Goal: Task Accomplishment & Management: Manage account settings

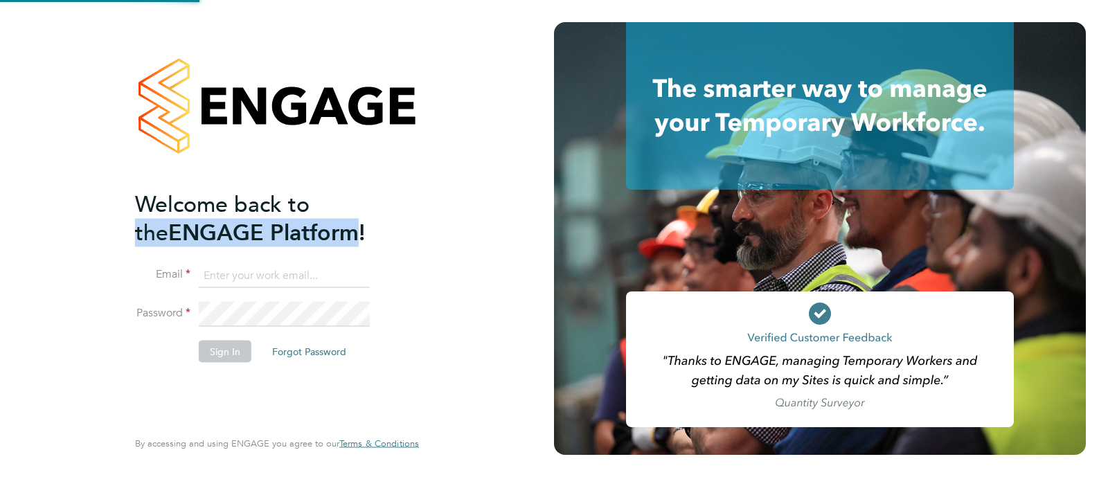
type input "sam.carter@vistry.co.uk"
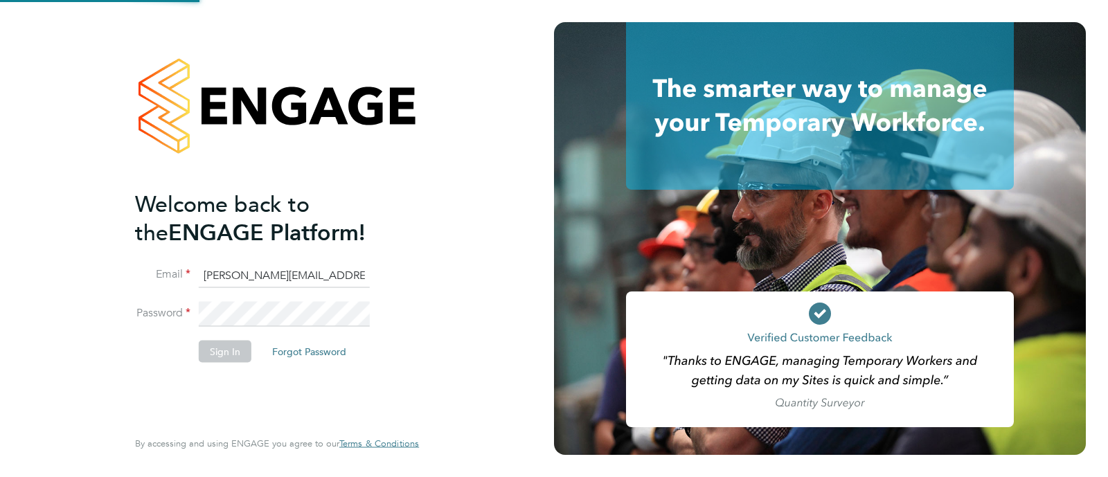
click at [325, 244] on h2 "Welcome back to the ENGAGE Platform!" at bounding box center [270, 218] width 270 height 57
click at [249, 348] on button "Sign In" at bounding box center [225, 351] width 53 height 22
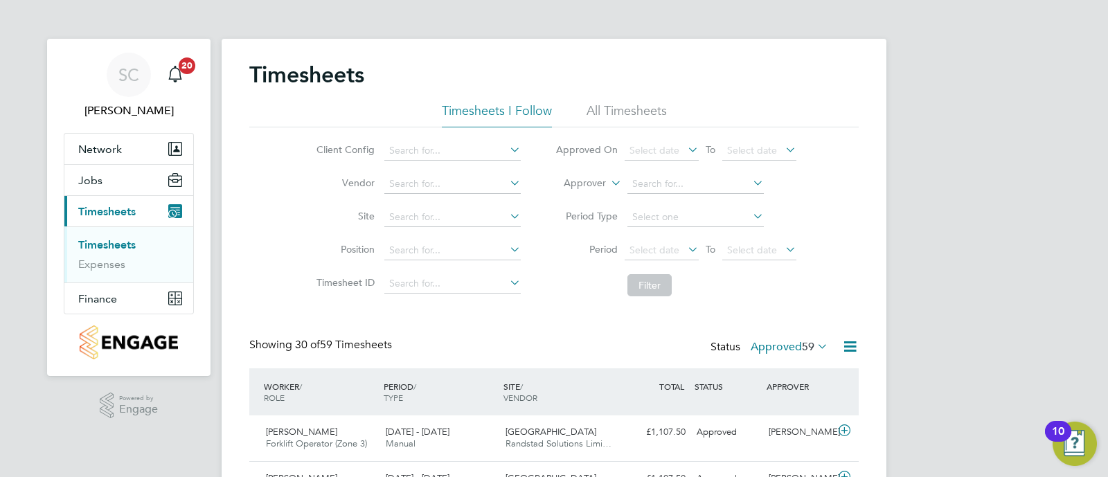
click at [789, 345] on label "Approved 59" at bounding box center [789, 347] width 78 height 14
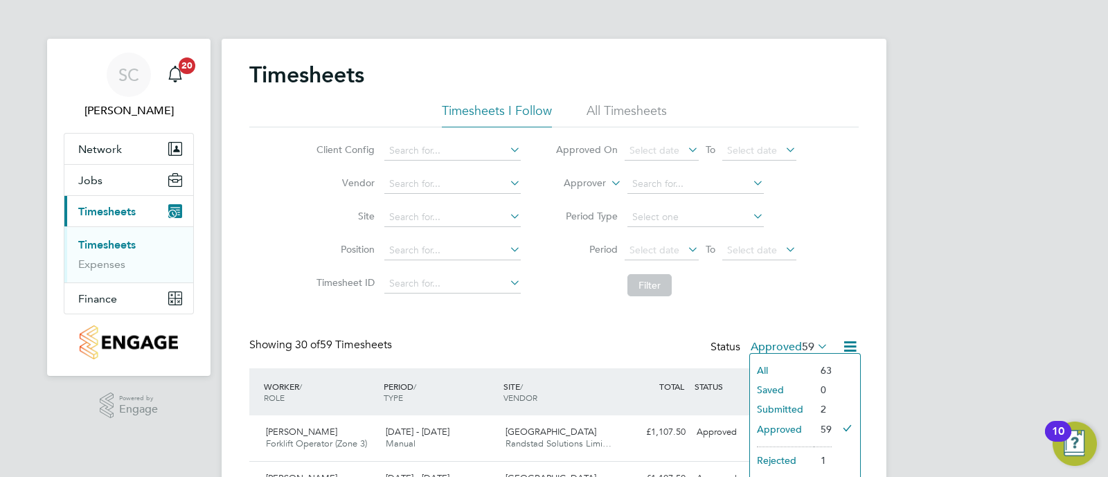
click at [789, 353] on div "All Saved Submitted Approved Rejected Absent Cancelled 63 0 2 59 1 0 1" at bounding box center [804, 435] width 111 height 165
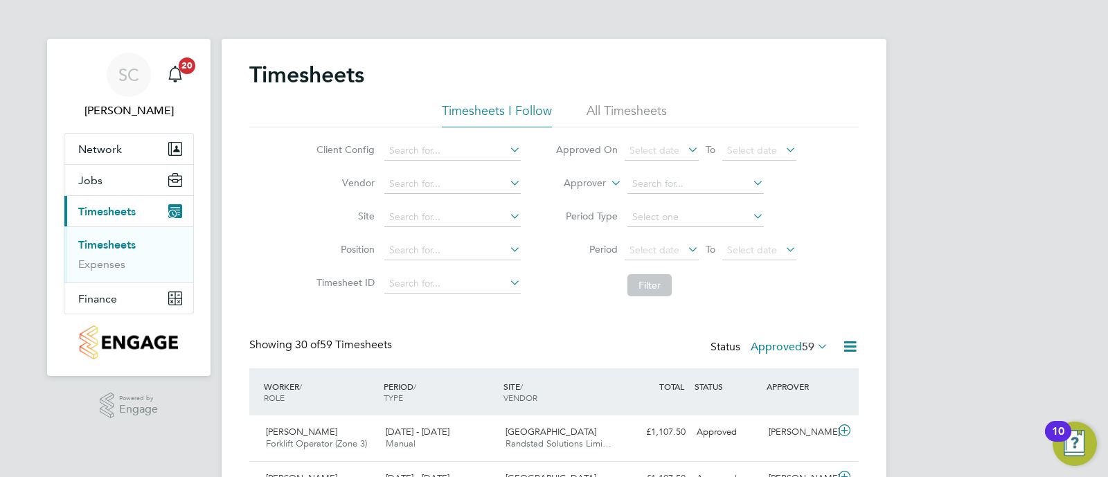
click at [789, 353] on div "Status Approved 59" at bounding box center [770, 347] width 120 height 19
click at [789, 351] on label "Approved 59" at bounding box center [789, 347] width 78 height 14
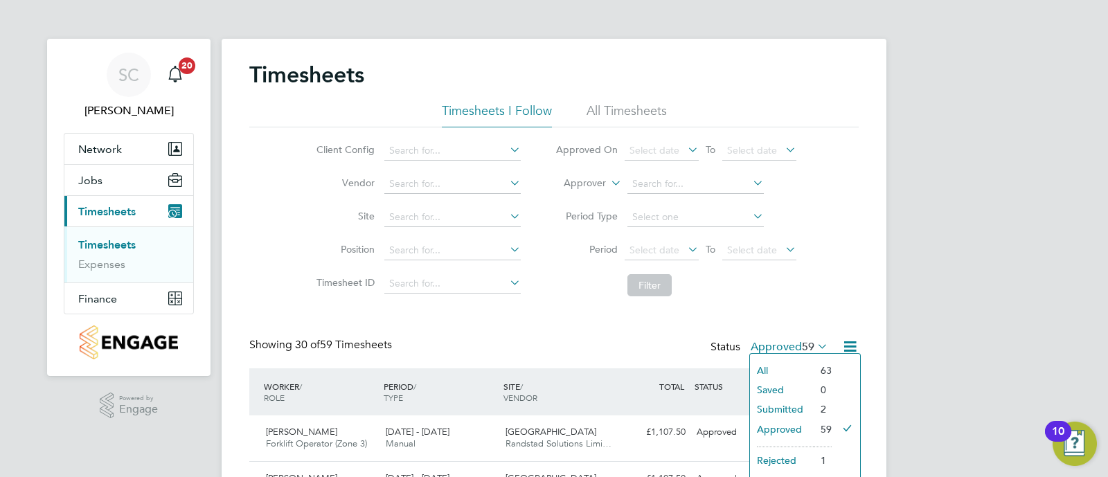
click at [808, 406] on li "Submitted" at bounding box center [782, 408] width 64 height 19
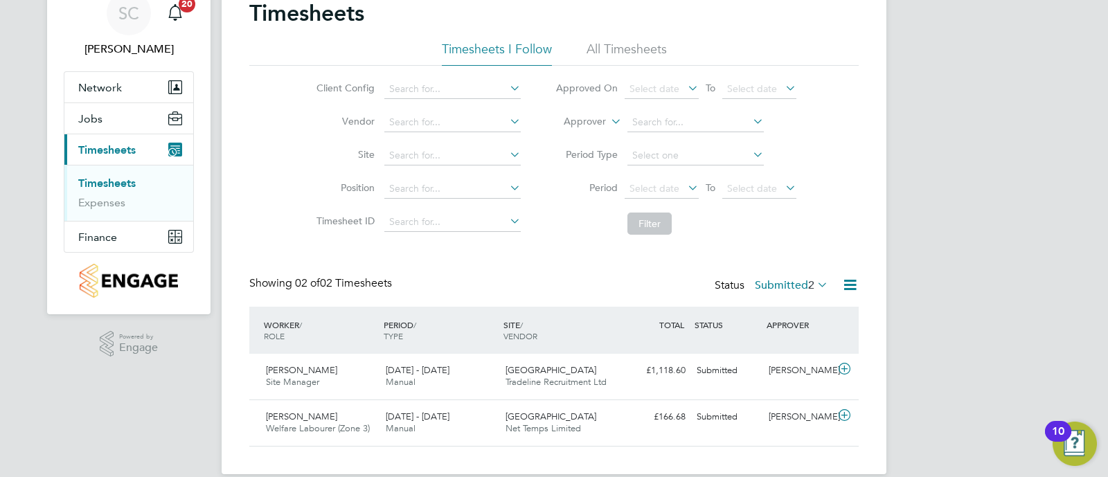
scroll to position [80, 0]
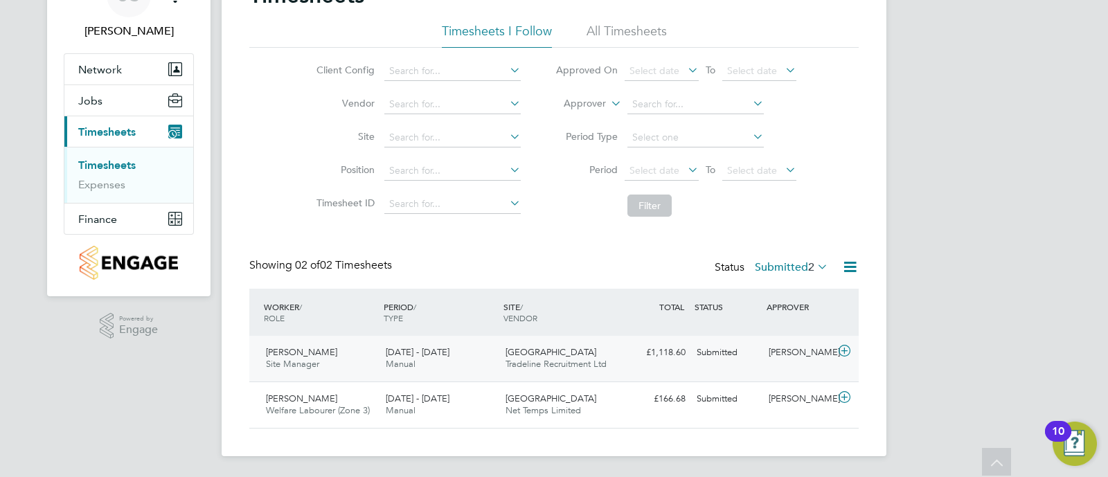
click at [624, 366] on div "Steven Oliver Site Manager 25 - 31 Aug 2025 25 - 31 Aug 2025 Manual Towcester R…" at bounding box center [553, 359] width 609 height 46
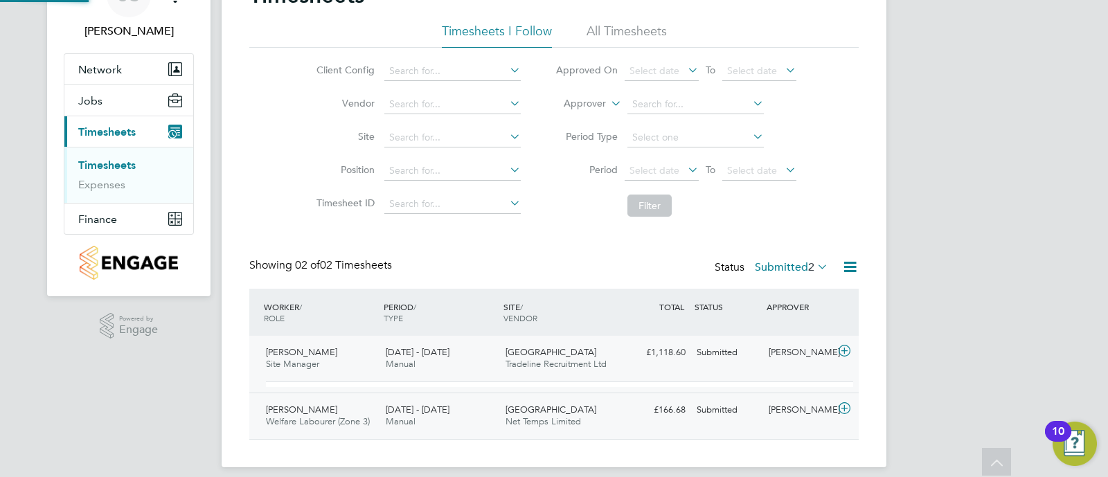
scroll to position [24, 134]
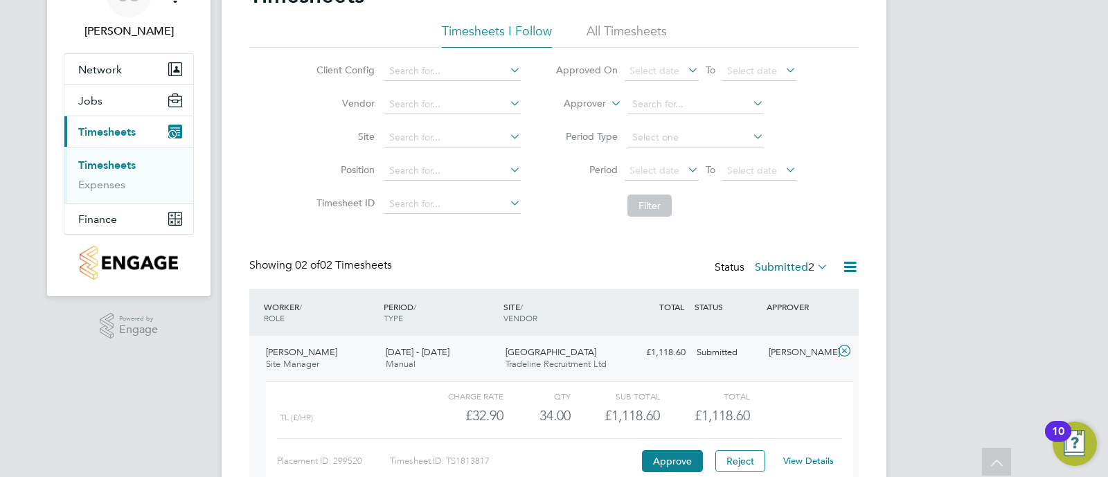
click at [799, 461] on link "View Details" at bounding box center [808, 461] width 51 height 12
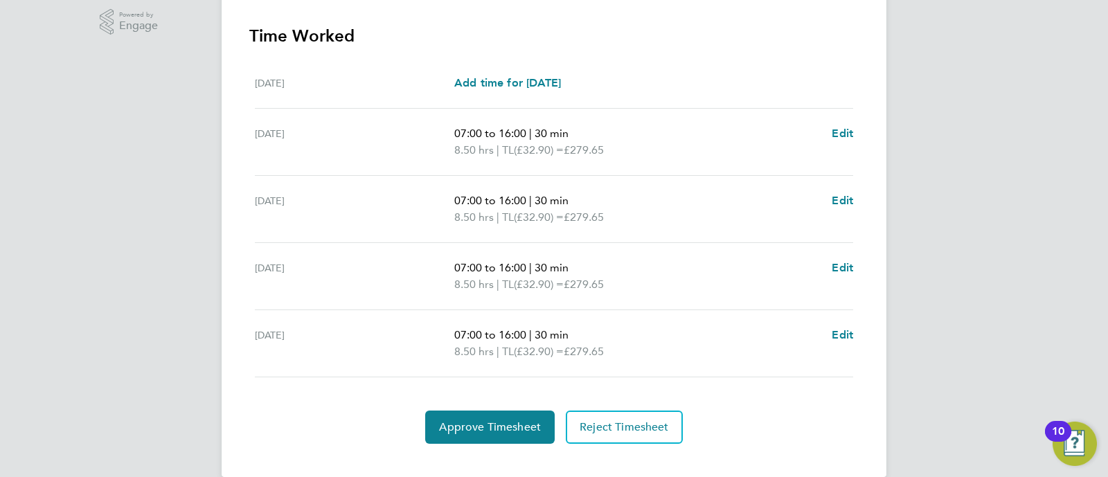
scroll to position [404, 0]
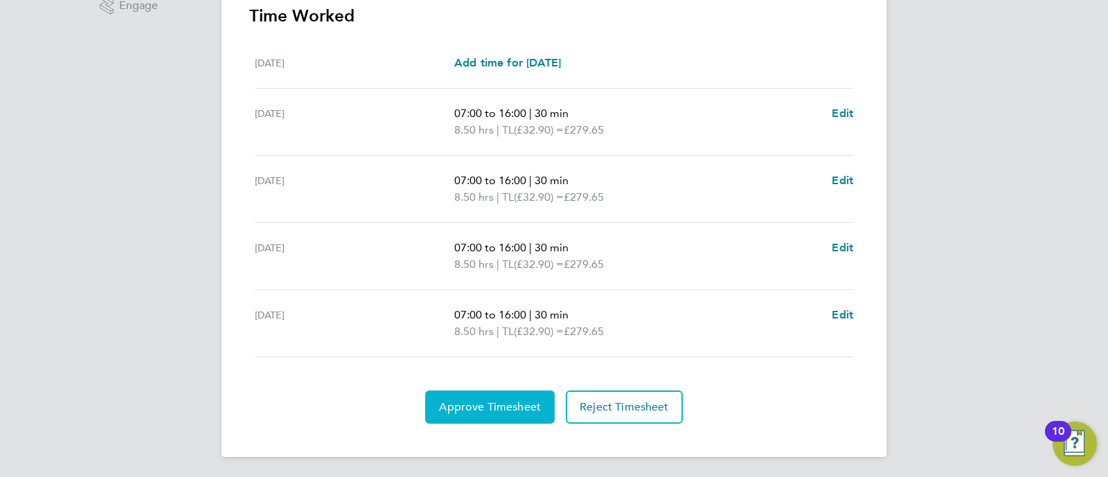
click at [467, 413] on button "Approve Timesheet" at bounding box center [489, 406] width 129 height 33
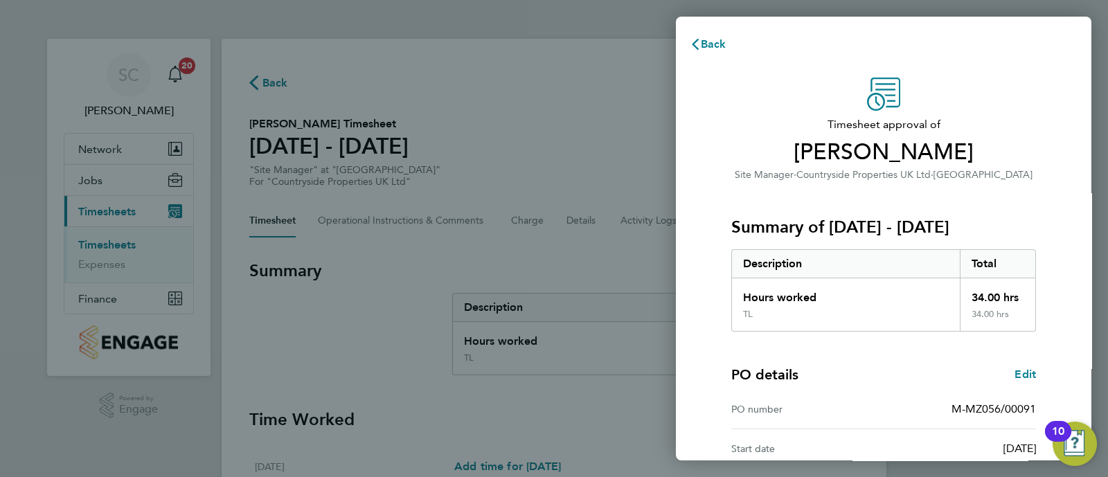
scroll to position [185, 0]
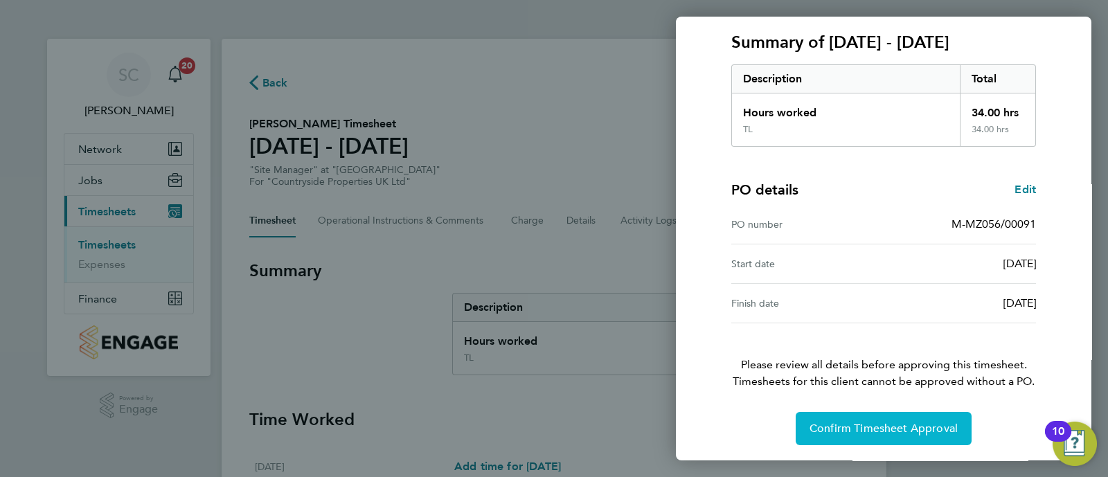
click at [885, 438] on button "Confirm Timesheet Approval" at bounding box center [883, 428] width 176 height 33
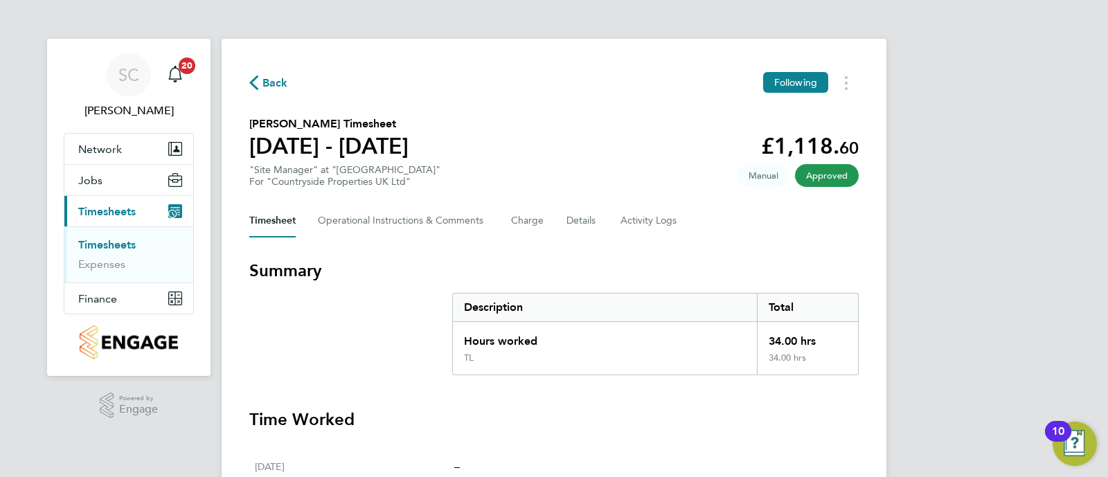
click at [253, 84] on icon "button" at bounding box center [253, 82] width 9 height 15
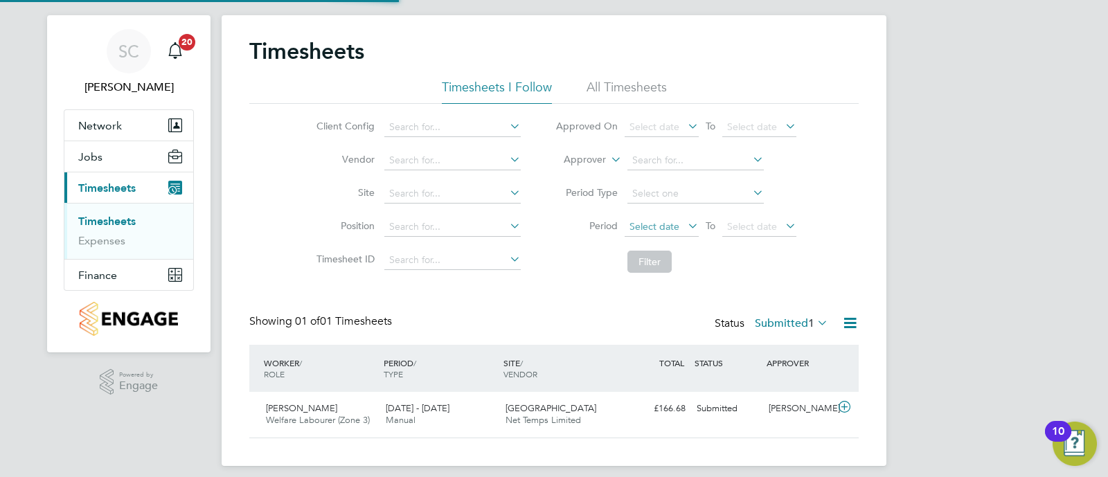
scroll to position [34, 0]
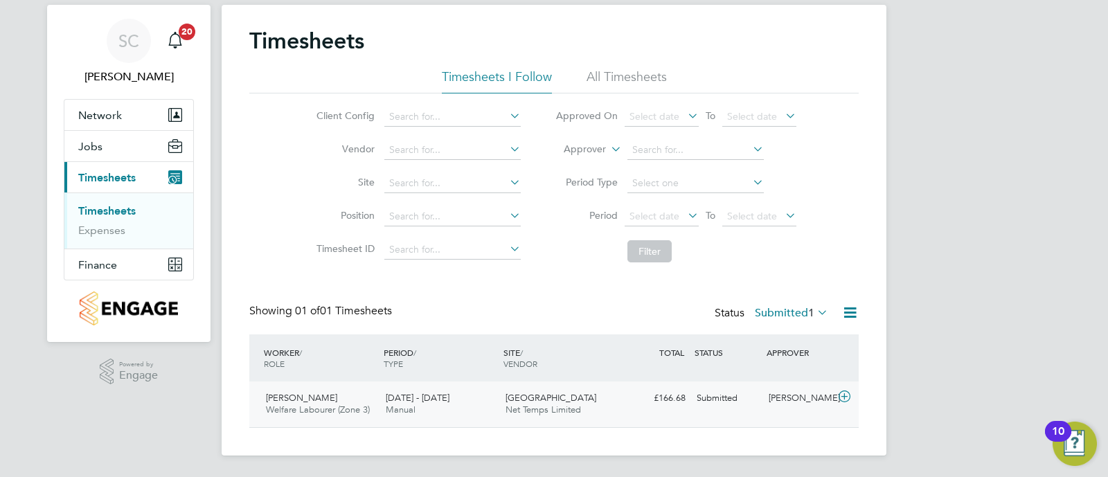
click at [575, 403] on div "Towcester Road Net Temps Limited" at bounding box center [560, 404] width 120 height 35
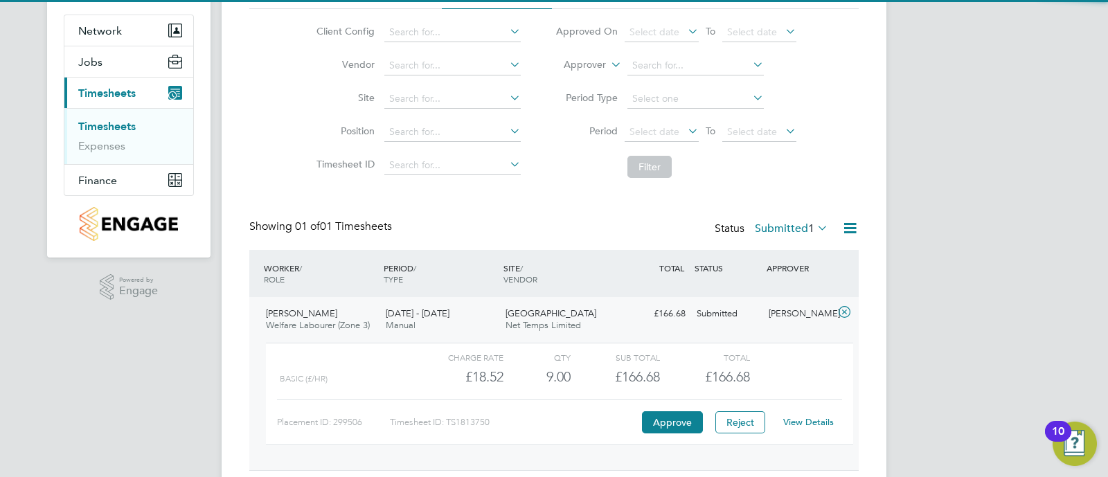
scroll to position [161, 0]
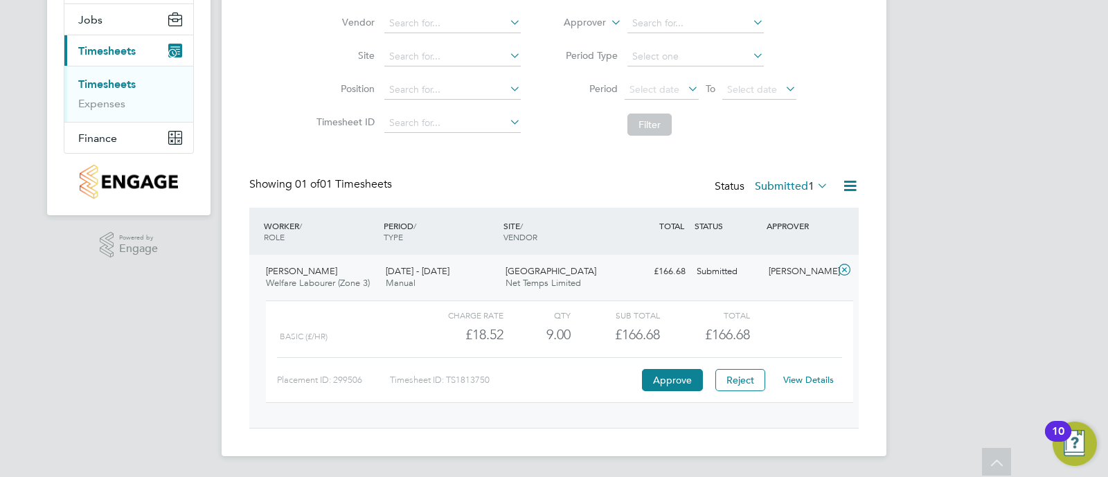
click at [789, 382] on link "View Details" at bounding box center [808, 380] width 51 height 12
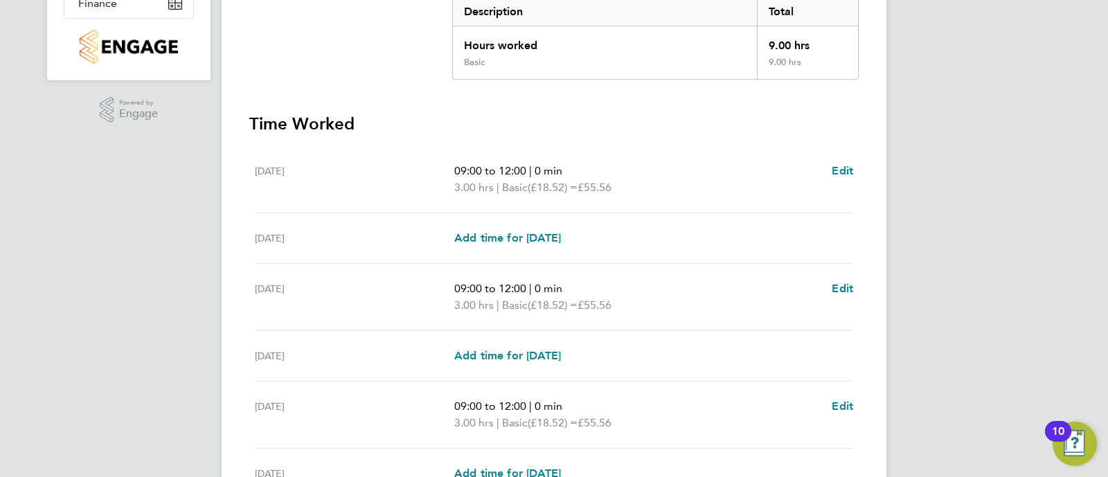
scroll to position [345, 0]
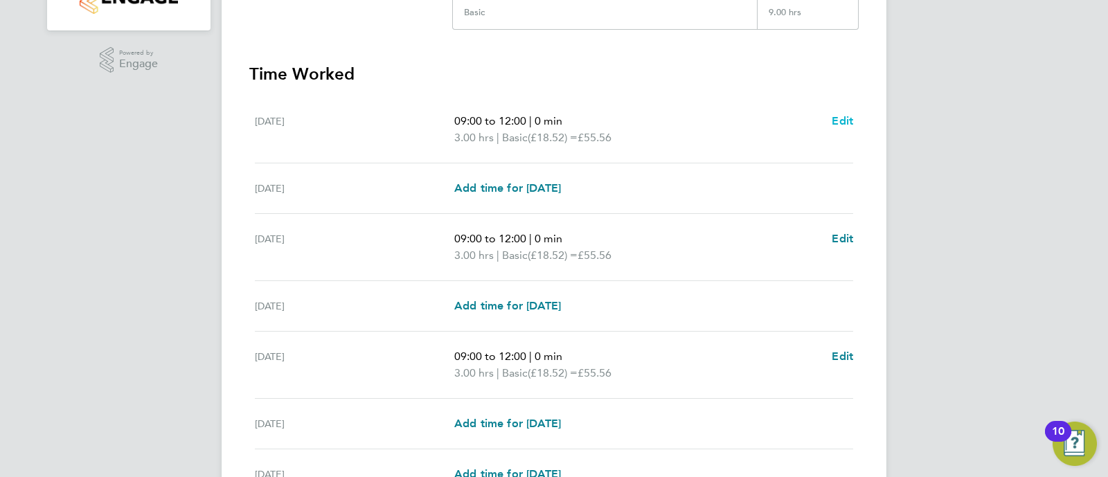
click at [849, 115] on span "Edit" at bounding box center [841, 120] width 21 height 13
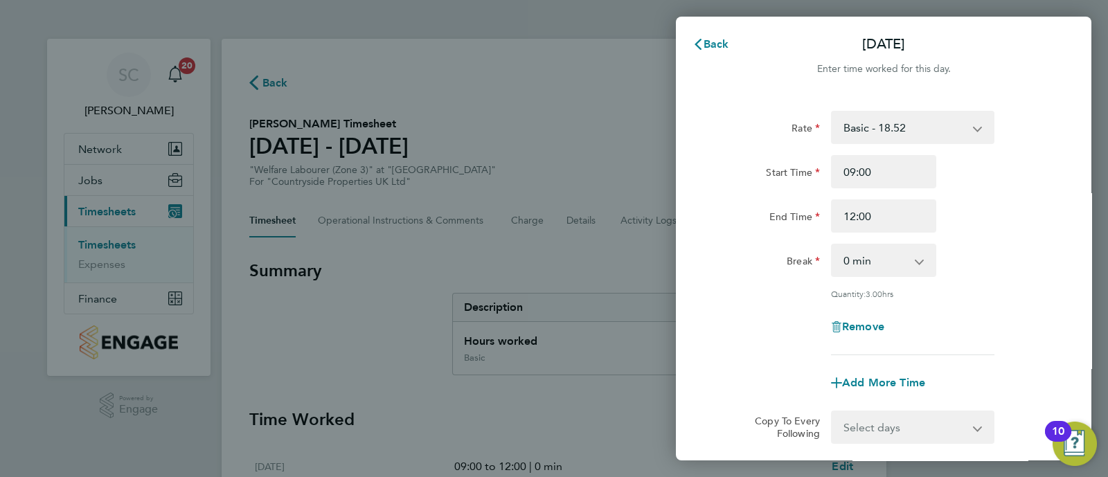
click at [933, 138] on select "Basic - 18.52" at bounding box center [904, 127] width 144 height 30
click at [946, 192] on div "Start Time 09:00 End Time 12:00" at bounding box center [883, 194] width 349 height 78
drag, startPoint x: 908, startPoint y: 179, endPoint x: 332, endPoint y: 206, distance: 576.5
click at [340, 187] on div "Back [DATE] Enter time worked for this day. Rate Basic - 18.52 Start Time 09:00…" at bounding box center [554, 238] width 1108 height 477
type input "00:00"
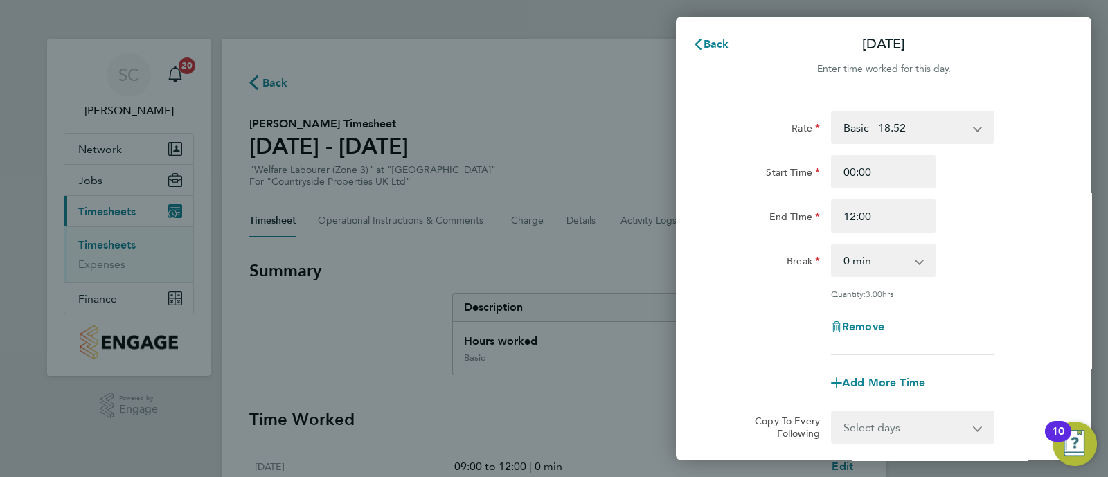
click at [1018, 161] on div "Start Time 00:00" at bounding box center [883, 171] width 349 height 33
drag, startPoint x: 918, startPoint y: 213, endPoint x: 827, endPoint y: 221, distance: 91.1
click at [831, 220] on input "12:00" at bounding box center [883, 215] width 105 height 33
type input "00:00"
click at [1076, 199] on div "Rate Basic - 18.52 Start Time 00:00 End Time 00:00 Break 0 min 15 min 30 min 45…" at bounding box center [883, 307] width 415 height 427
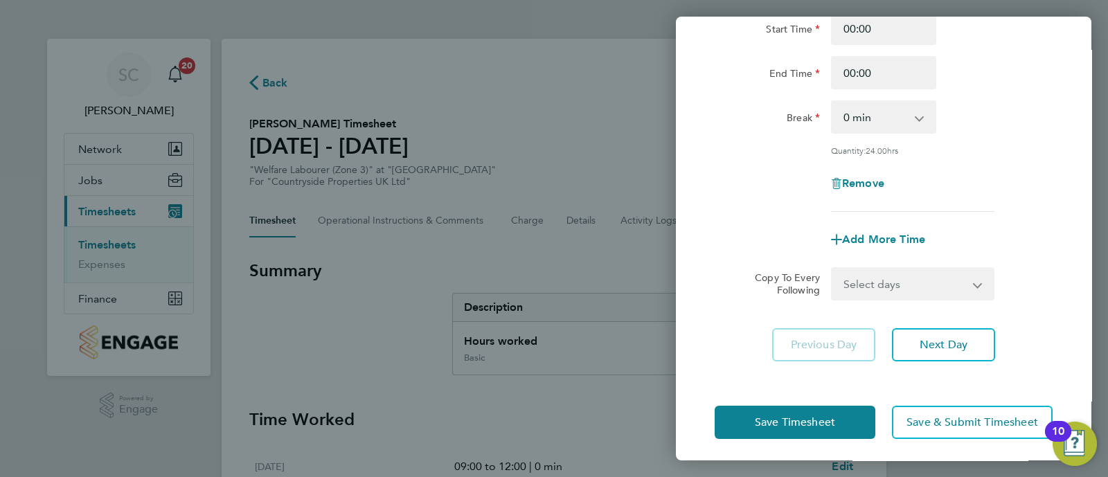
scroll to position [147, 0]
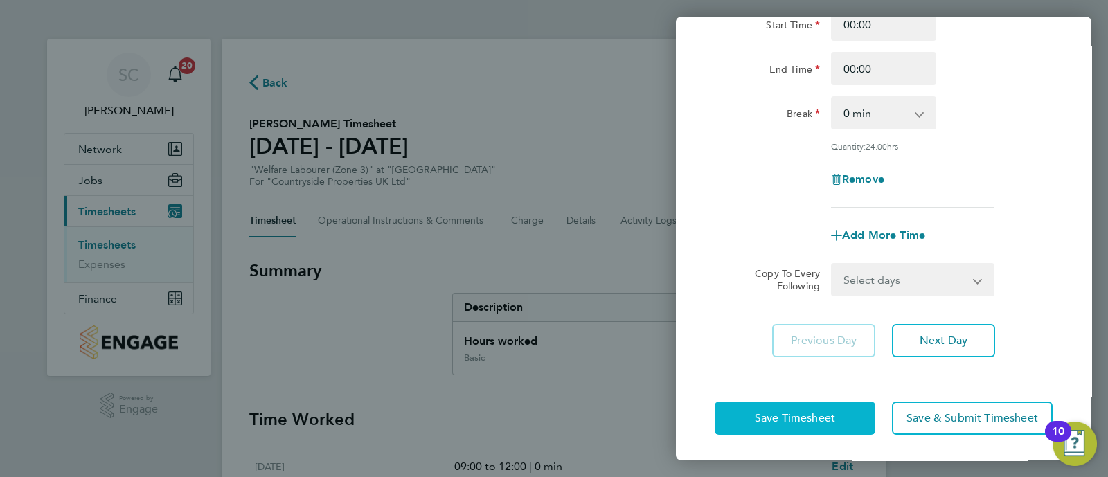
click at [838, 424] on button "Save Timesheet" at bounding box center [794, 418] width 161 height 33
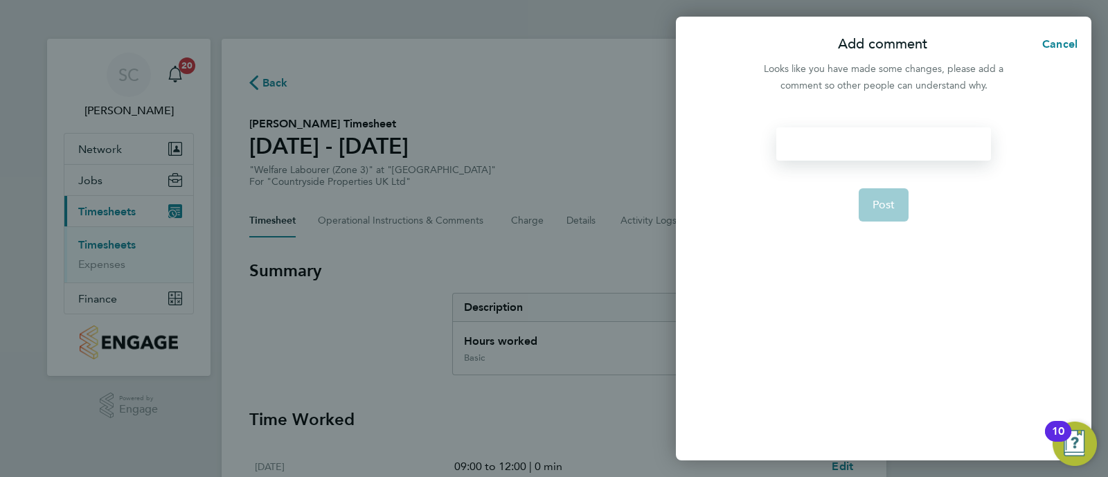
click at [896, 148] on div at bounding box center [883, 143] width 214 height 33
click at [905, 149] on div at bounding box center [883, 143] width 214 height 33
click at [881, 208] on span "Post" at bounding box center [883, 205] width 23 height 14
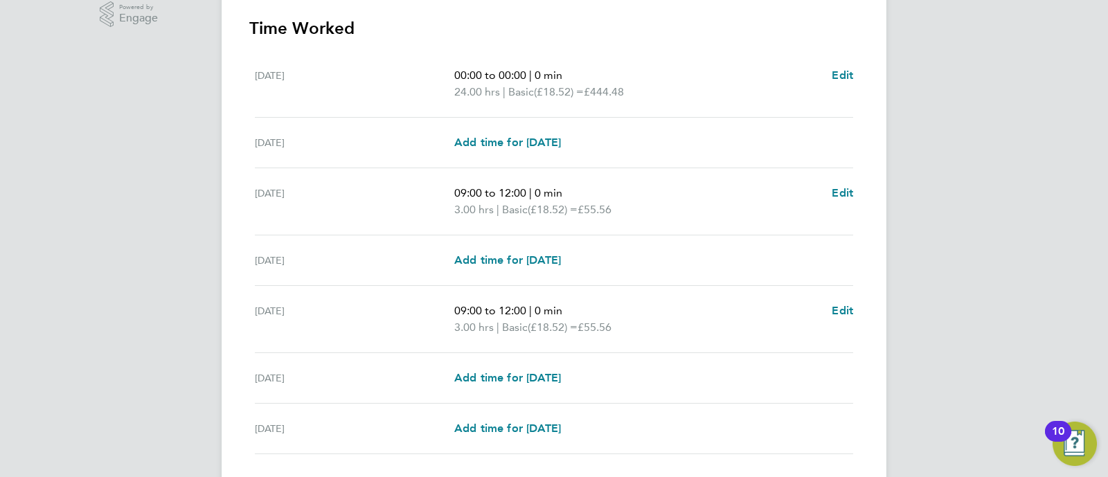
scroll to position [314, 0]
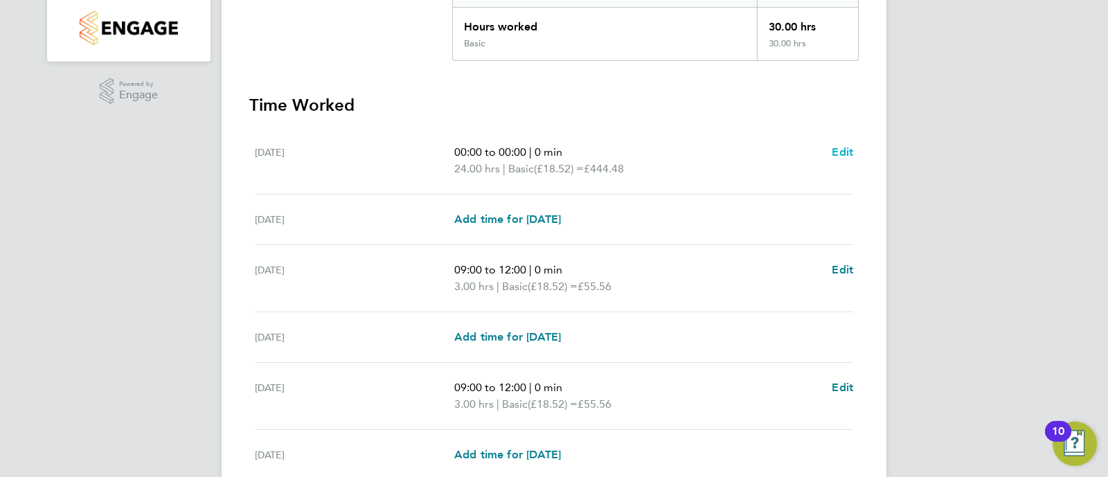
click at [838, 145] on span "Edit" at bounding box center [841, 151] width 21 height 13
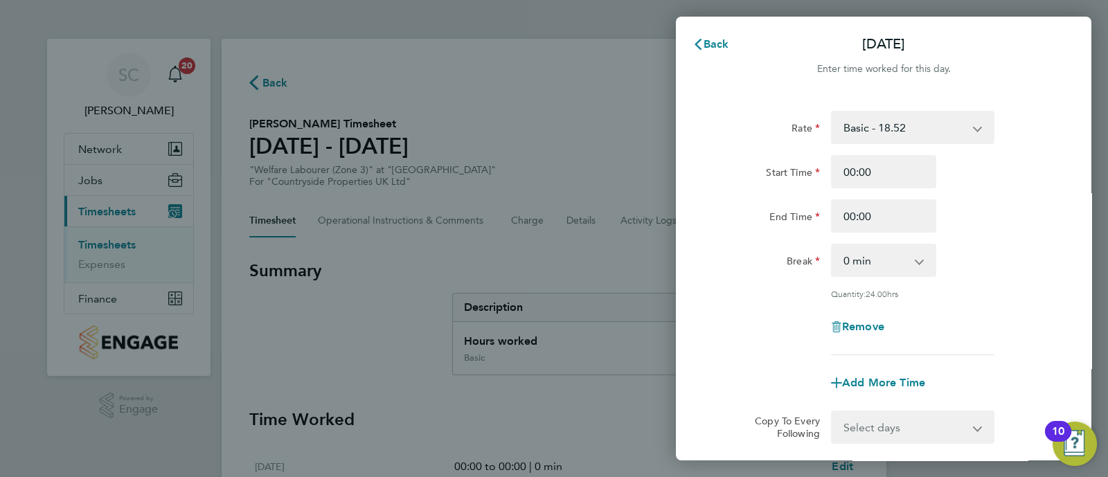
click at [902, 126] on select "Basic - 18.52" at bounding box center [904, 127] width 144 height 30
drag, startPoint x: 957, startPoint y: 177, endPoint x: 914, endPoint y: 182, distance: 42.5
click at [957, 177] on div "Start Time 00:00" at bounding box center [883, 171] width 349 height 33
drag, startPoint x: 905, startPoint y: 182, endPoint x: 777, endPoint y: 181, distance: 128.1
click at [777, 181] on div "Start Time 00:00" at bounding box center [883, 171] width 349 height 33
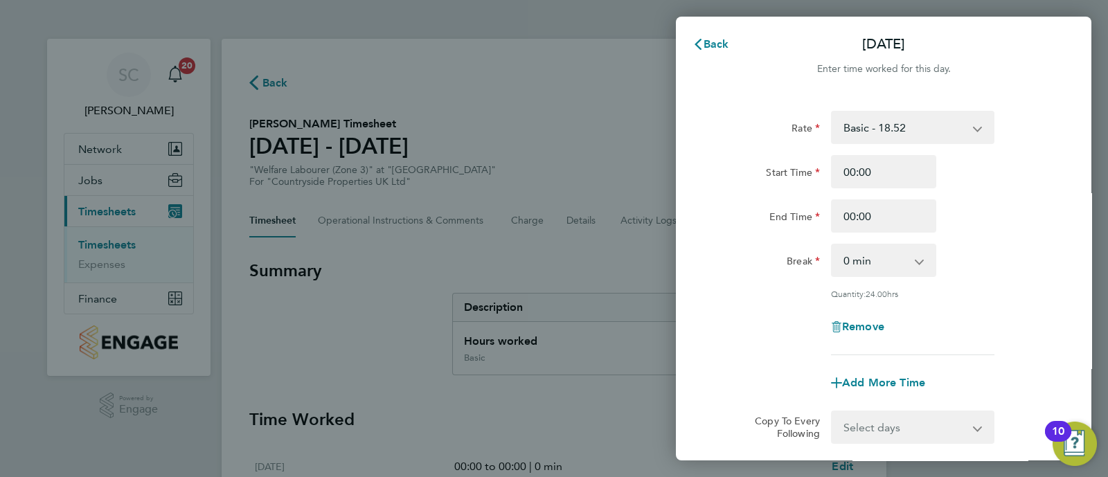
click at [578, 249] on div "Back [DATE] Enter time worked for this day. Rate Basic - 18.52 Start Time 00:00…" at bounding box center [554, 238] width 1108 height 477
click at [721, 33] on button "Back" at bounding box center [710, 44] width 64 height 28
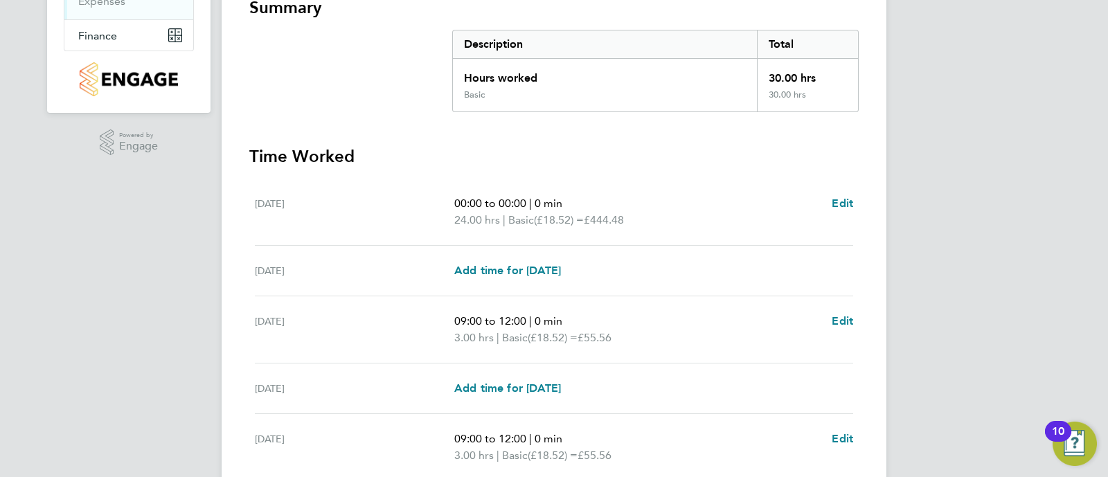
scroll to position [141, 0]
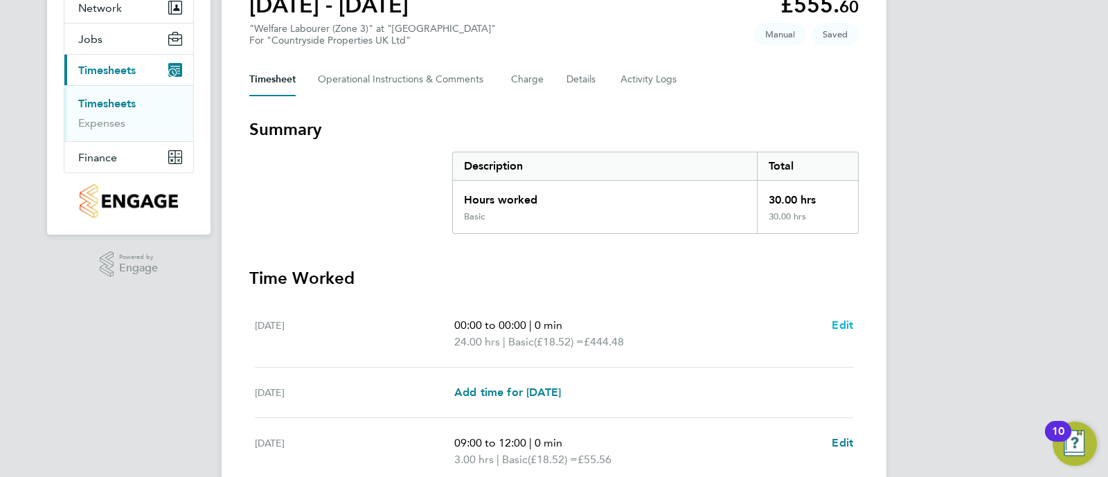
click at [847, 320] on span "Edit" at bounding box center [841, 324] width 21 height 13
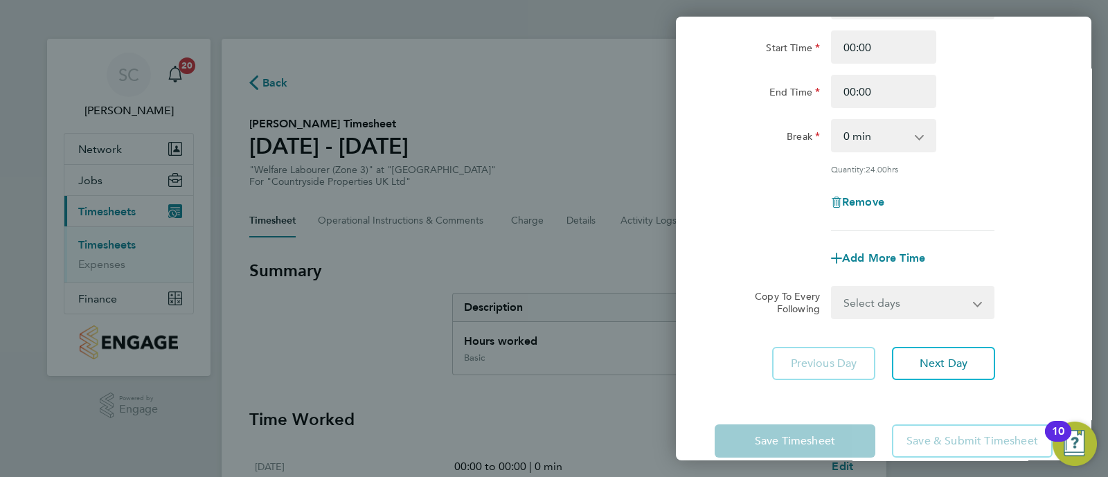
scroll to position [147, 0]
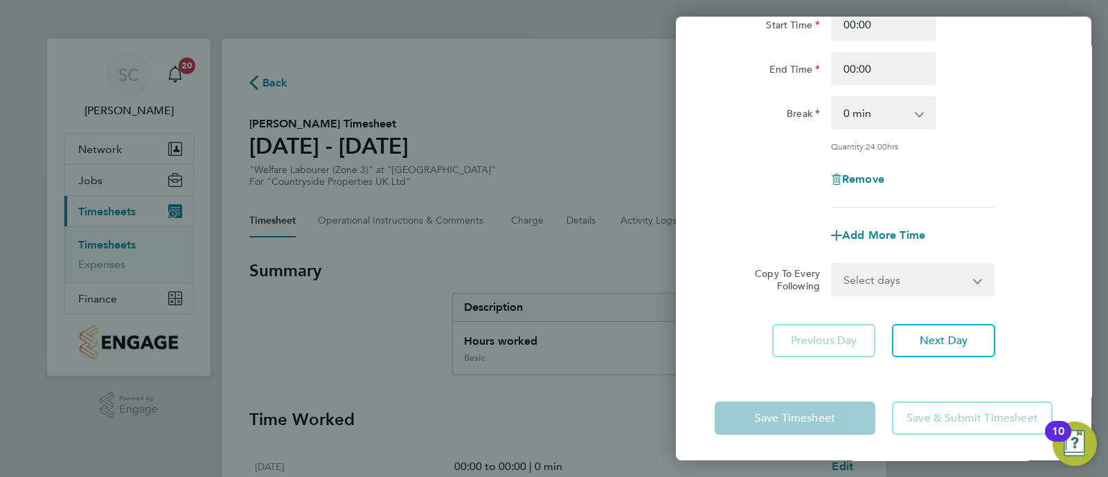
click at [867, 186] on div "Remove" at bounding box center [883, 179] width 116 height 33
click at [872, 177] on span "Remove" at bounding box center [863, 178] width 42 height 13
select select "null"
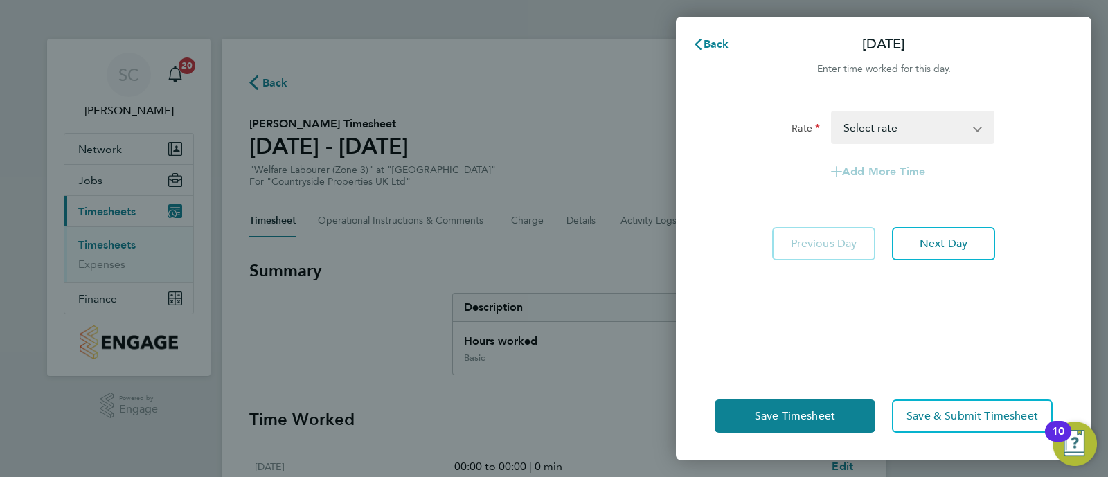
scroll to position [0, 0]
click at [782, 404] on button "Save Timesheet" at bounding box center [794, 415] width 161 height 33
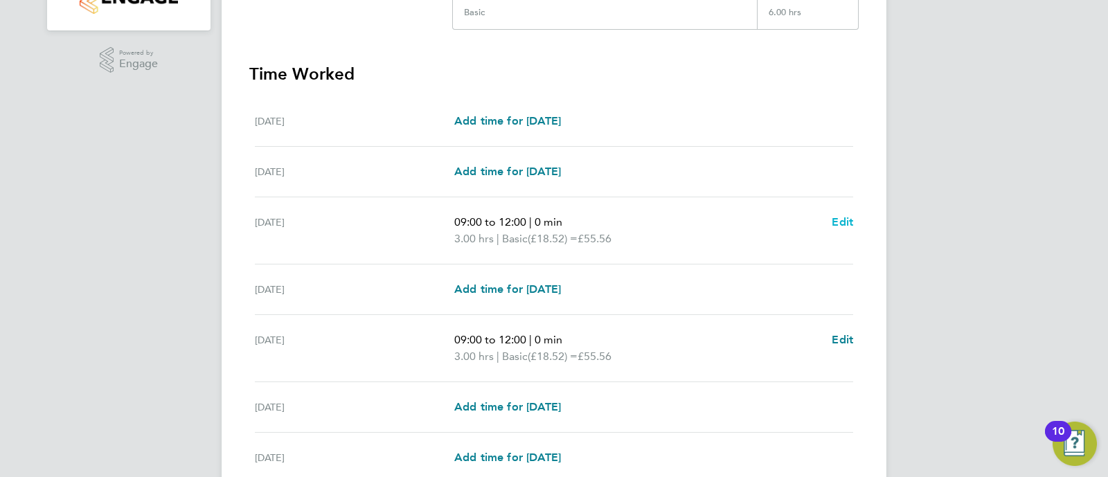
scroll to position [433, 0]
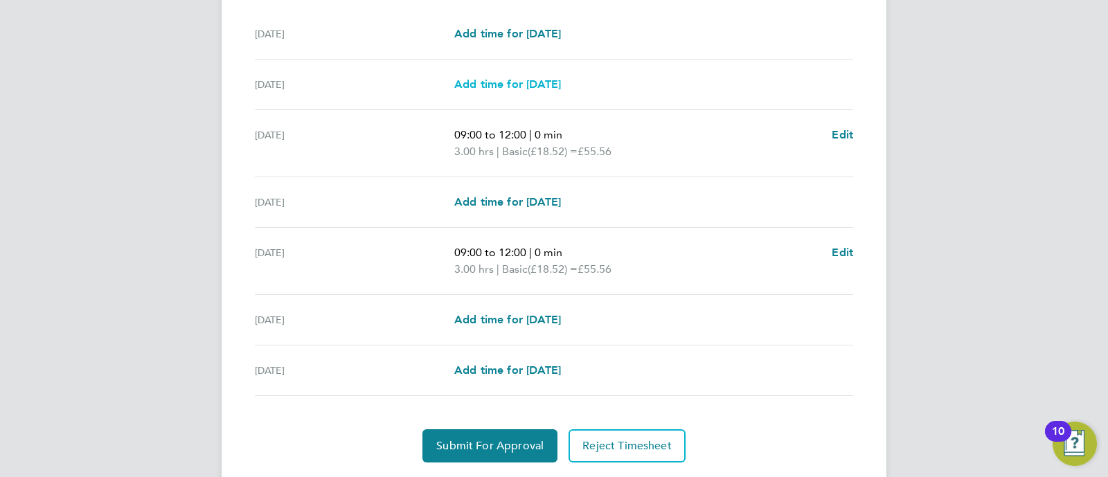
click at [550, 89] on link "Add time for [DATE]" at bounding box center [507, 84] width 107 height 17
select select "45"
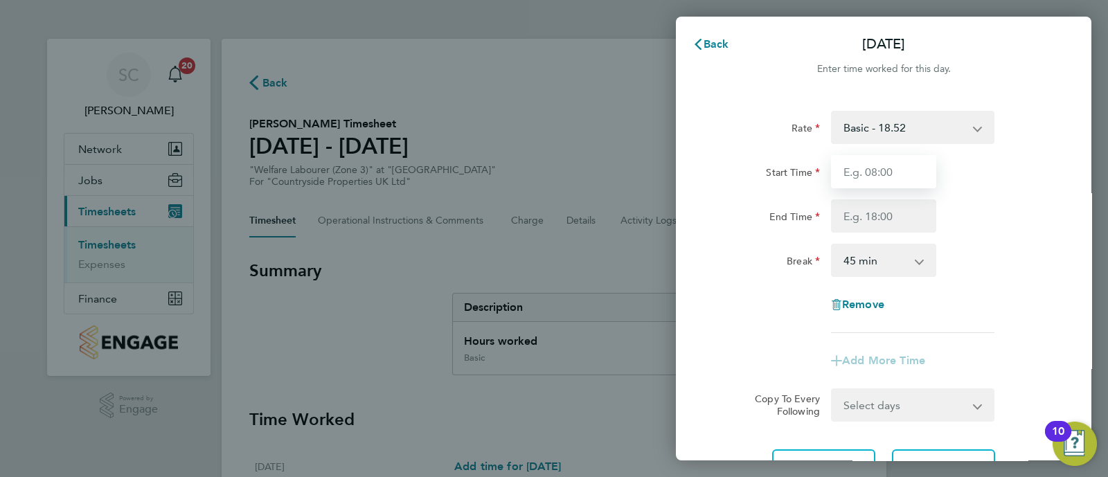
click at [910, 172] on input "Start Time" at bounding box center [883, 171] width 105 height 33
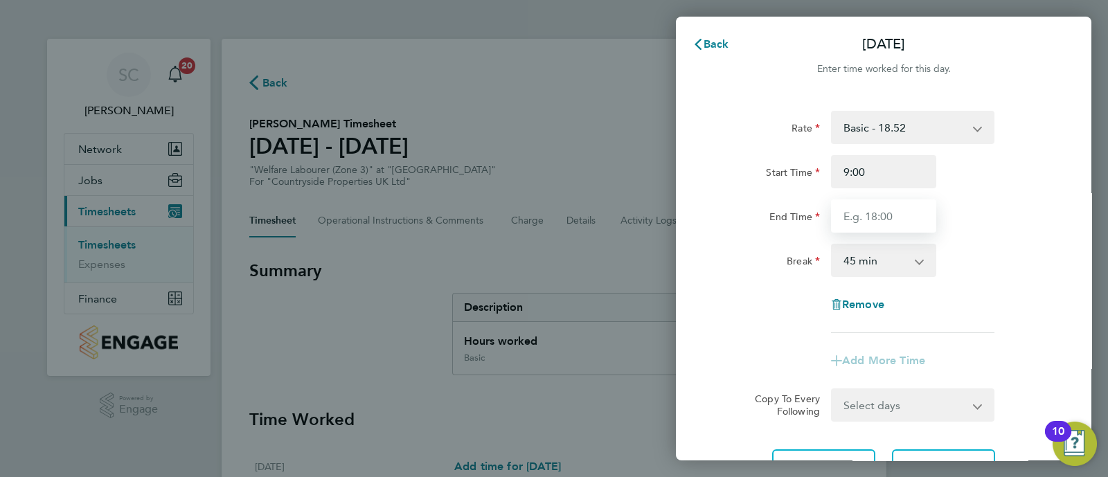
type input "09:00"
type input "12:00"
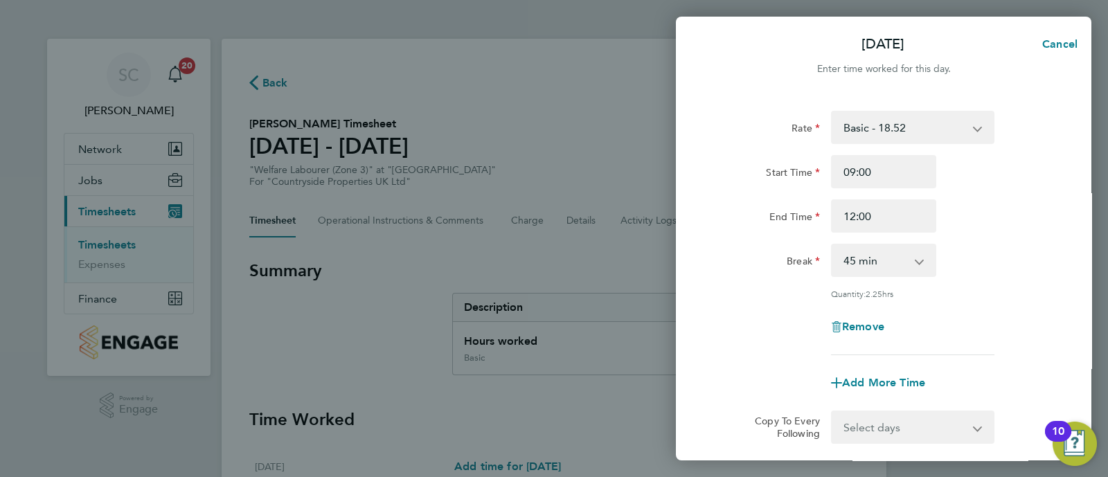
click at [910, 244] on div "0 min 15 min 30 min 45 min 60 min 75 min 90 min" at bounding box center [883, 260] width 105 height 33
click at [903, 260] on select "0 min 15 min 30 min 45 min 60 min 75 min 90 min" at bounding box center [875, 260] width 86 height 30
select select "0"
click at [832, 245] on select "0 min 15 min 30 min 45 min 60 min 75 min 90 min" at bounding box center [875, 260] width 86 height 30
click at [982, 285] on div "Rate Basic - 18.52 Start Time 09:00 End Time 12:00 Break 0 min 15 min 30 min 45…" at bounding box center [883, 233] width 338 height 244
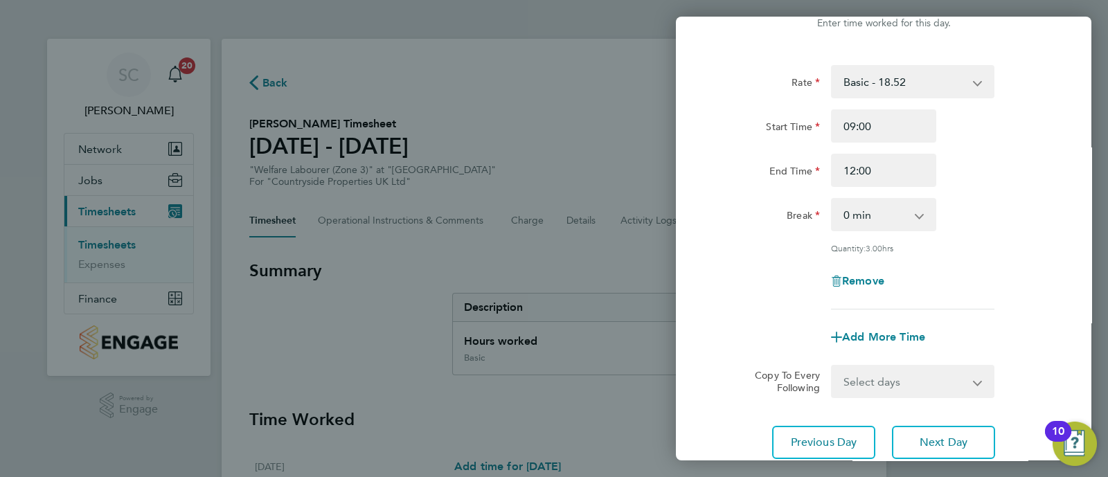
scroll to position [147, 0]
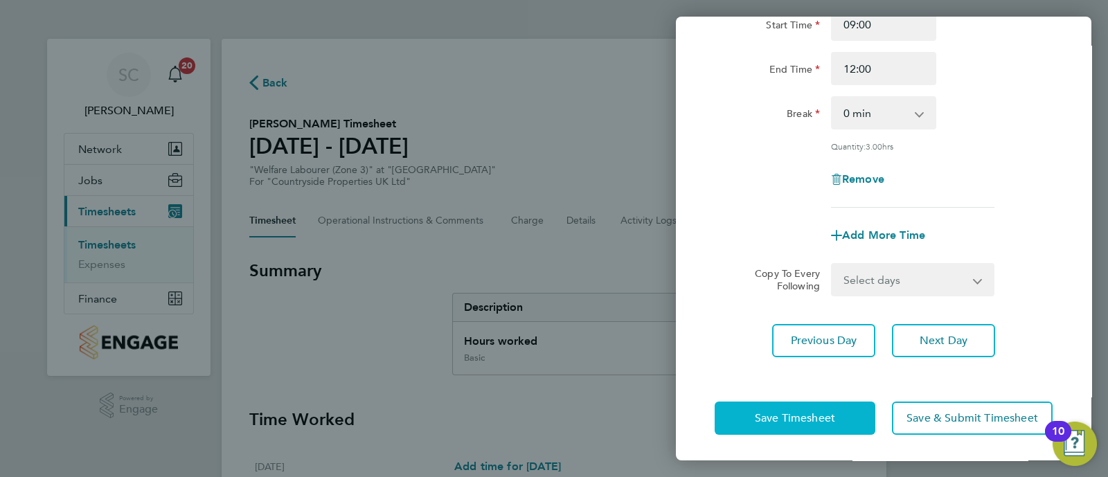
click at [801, 422] on span "Save Timesheet" at bounding box center [795, 418] width 80 height 14
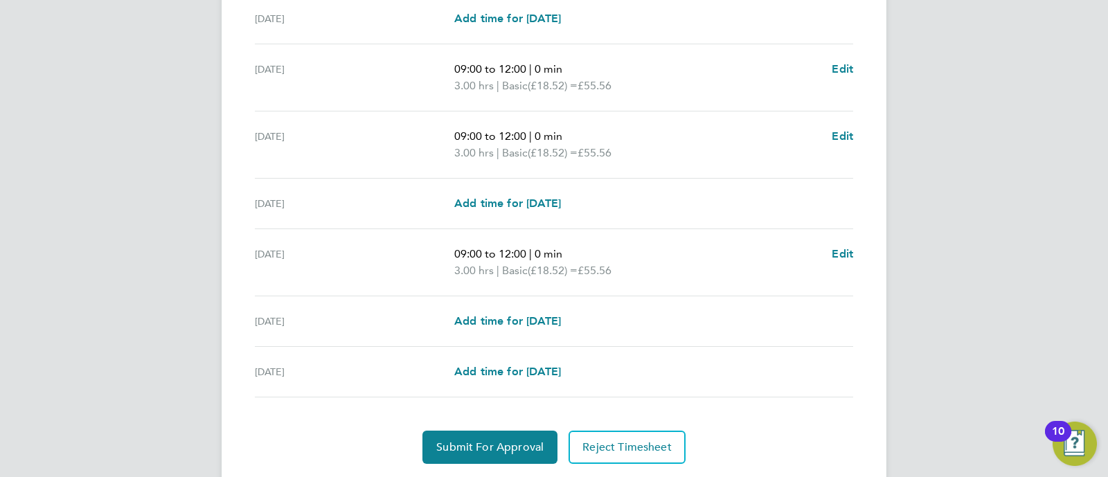
scroll to position [488, 0]
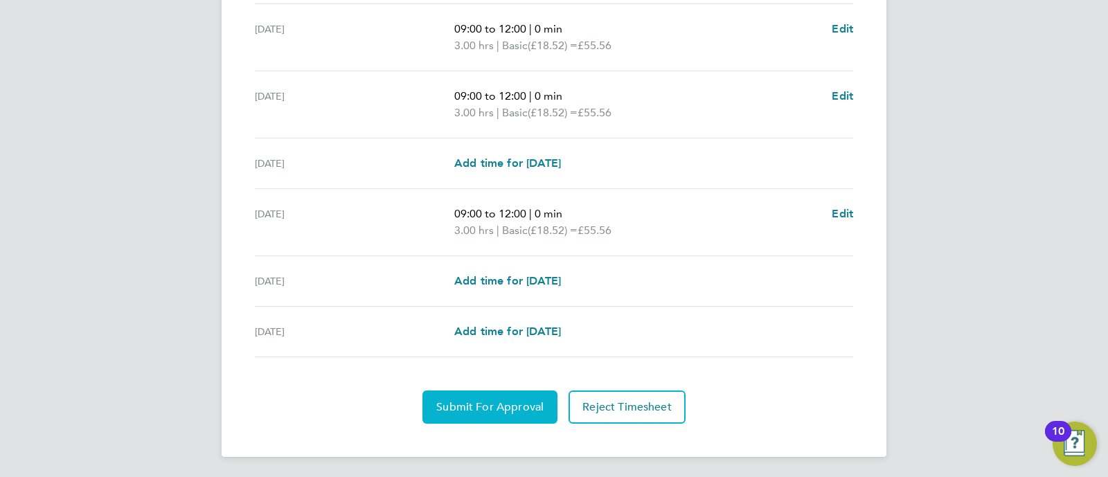
click at [508, 404] on span "Submit For Approval" at bounding box center [489, 407] width 107 height 14
click at [476, 416] on button "Approve Timesheet" at bounding box center [489, 406] width 129 height 33
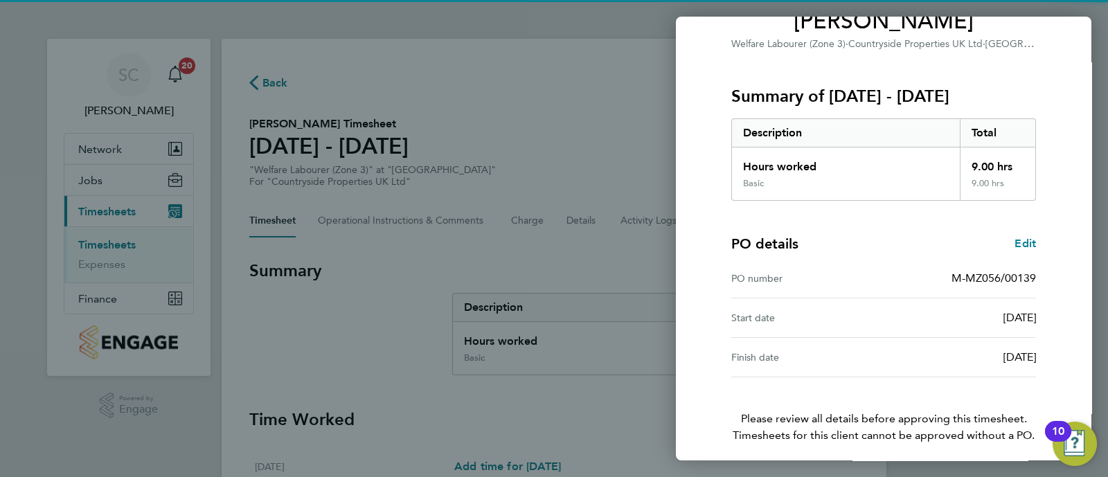
scroll to position [185, 0]
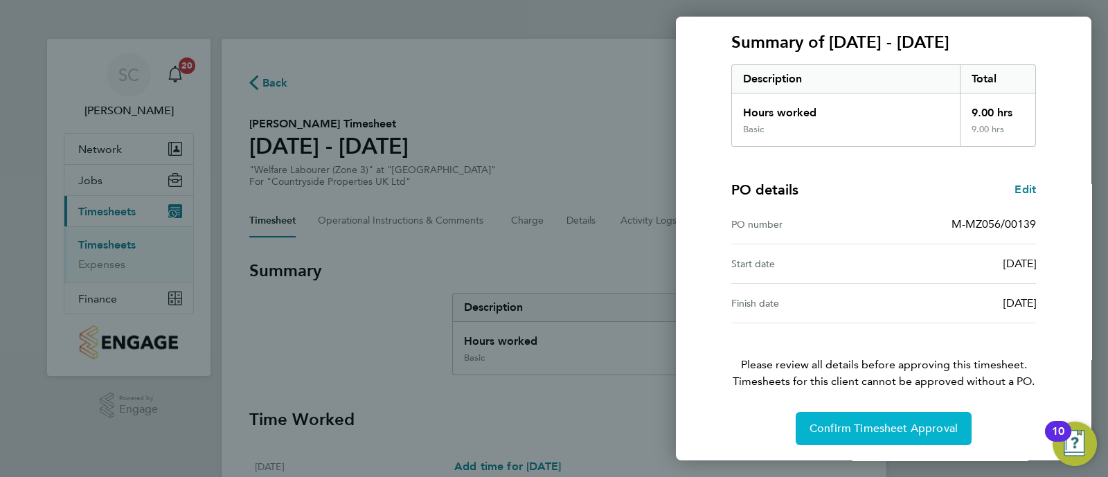
click at [914, 412] on button "Confirm Timesheet Approval" at bounding box center [883, 428] width 176 height 33
